Goal: Information Seeking & Learning: Learn about a topic

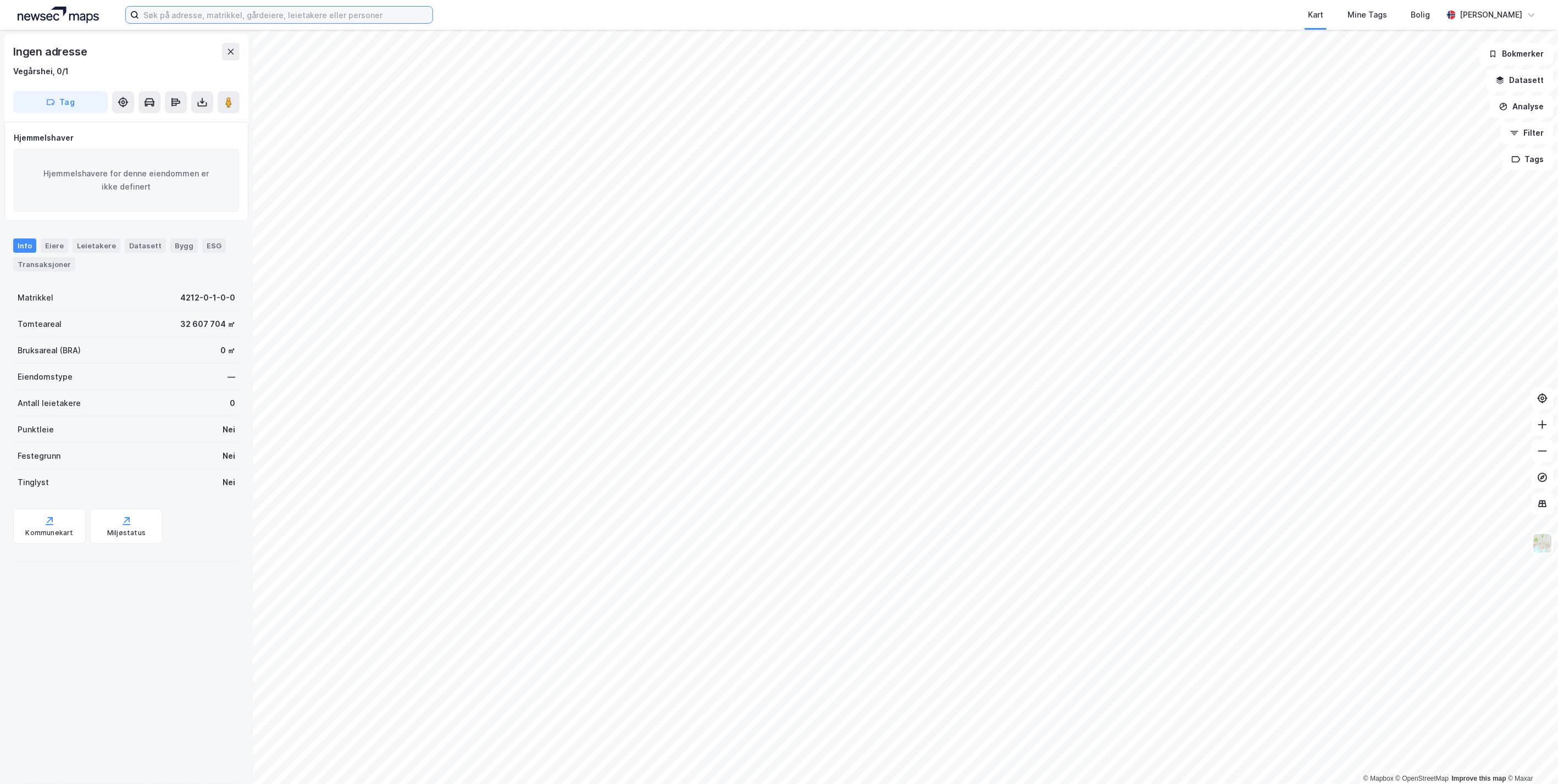
click at [232, 17] on input at bounding box center [286, 15] width 293 height 16
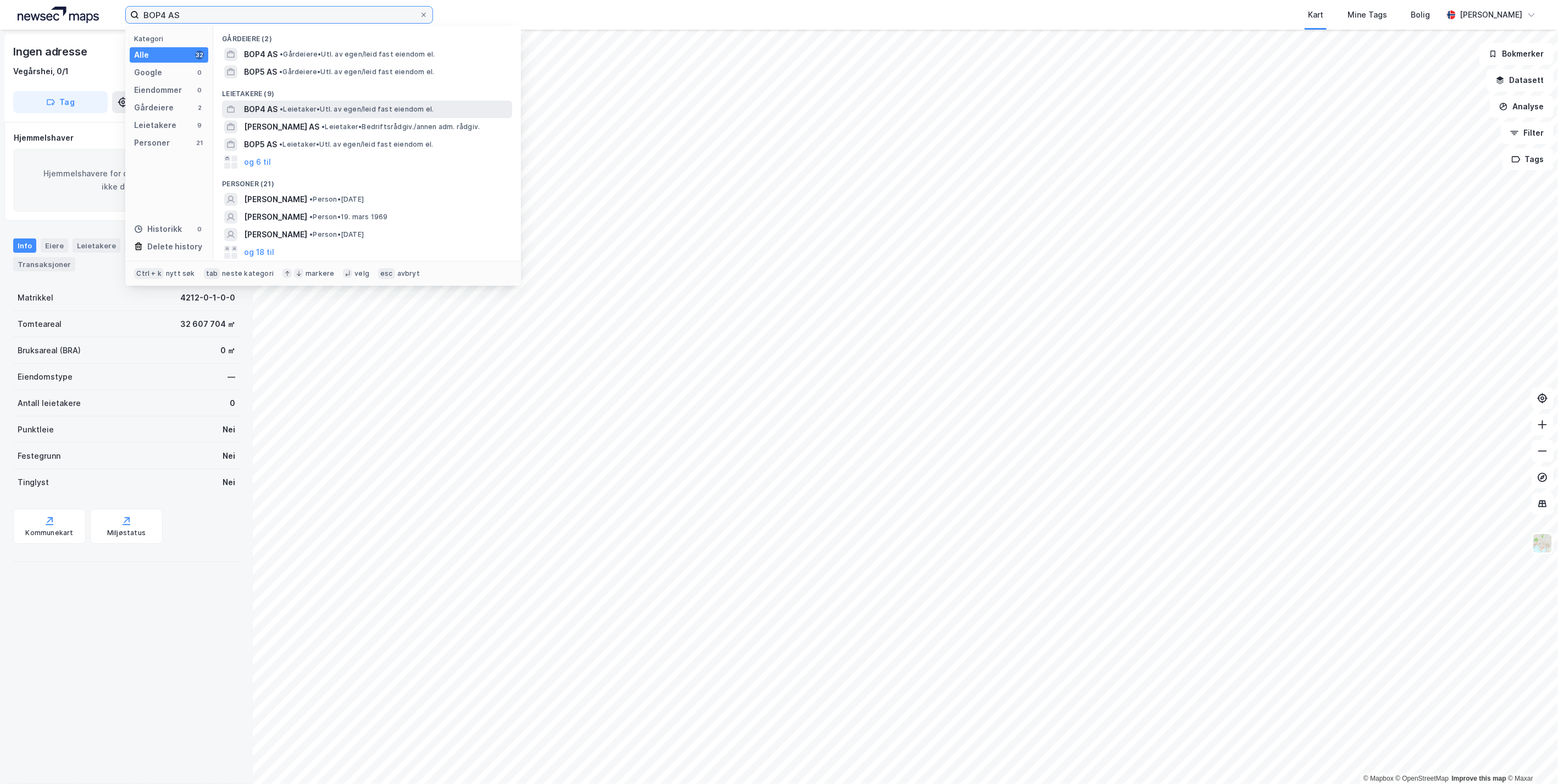
type input "BOP4 AS"
click at [276, 110] on span "BOP4 AS" at bounding box center [260, 109] width 34 height 14
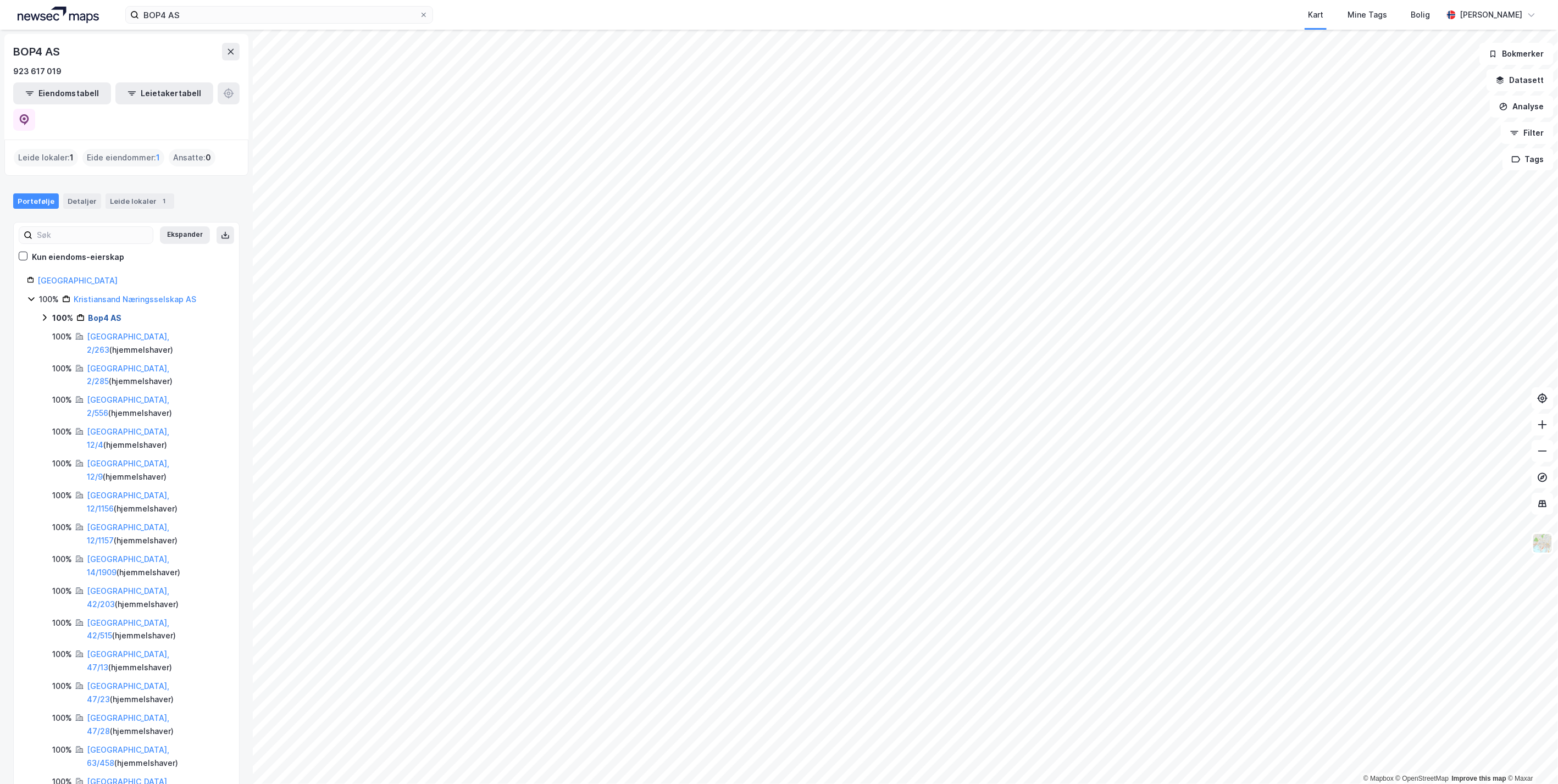
click at [103, 314] on link "Bop4 AS" at bounding box center [105, 318] width 34 height 10
click at [121, 332] on link "[GEOGRAPHIC_DATA], 150/1900" at bounding box center [140, 343] width 82 height 22
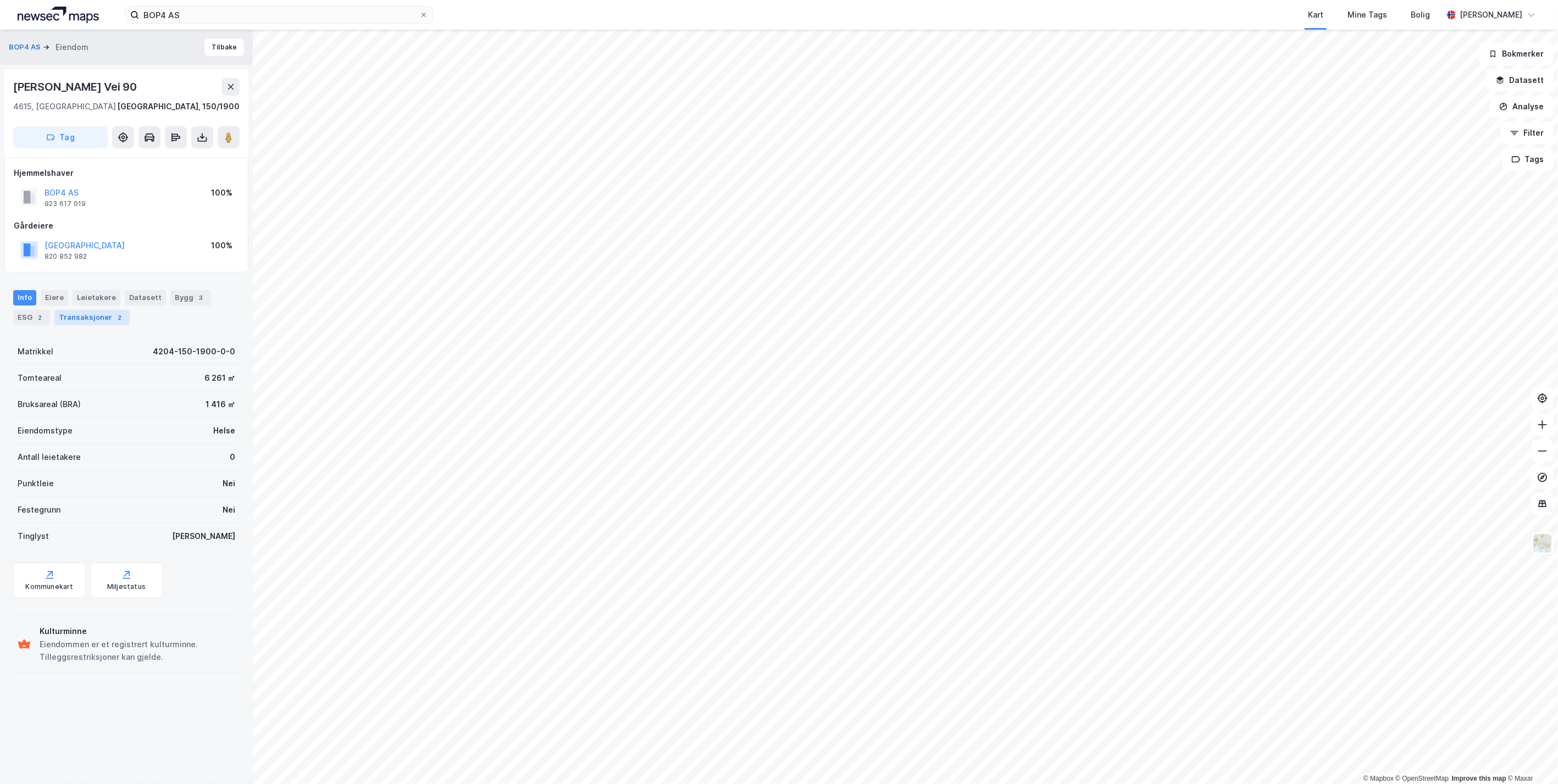
click at [96, 318] on div "Transaksjoner 2" at bounding box center [92, 317] width 76 height 15
